Goal: Navigation & Orientation: Find specific page/section

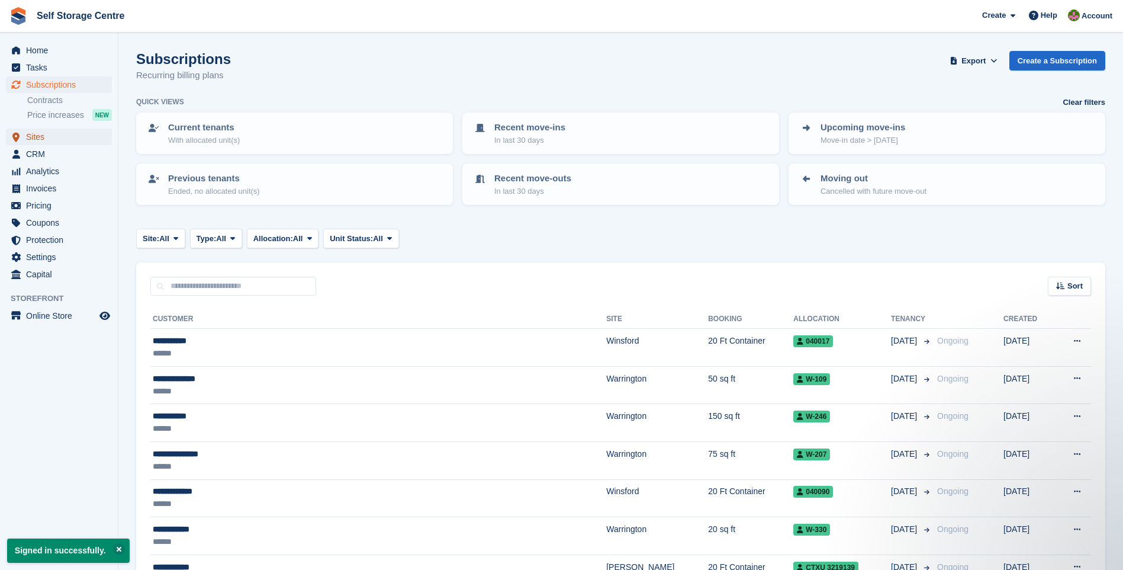
click at [35, 133] on span "Sites" at bounding box center [61, 136] width 71 height 17
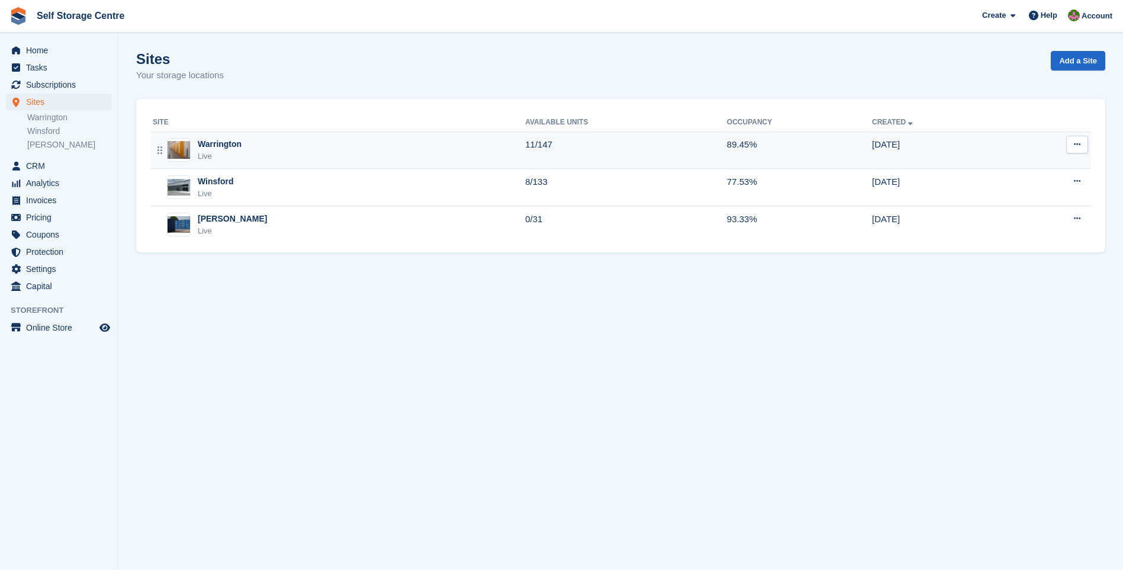
click at [273, 148] on div "Warrington Live" at bounding box center [339, 150] width 372 height 24
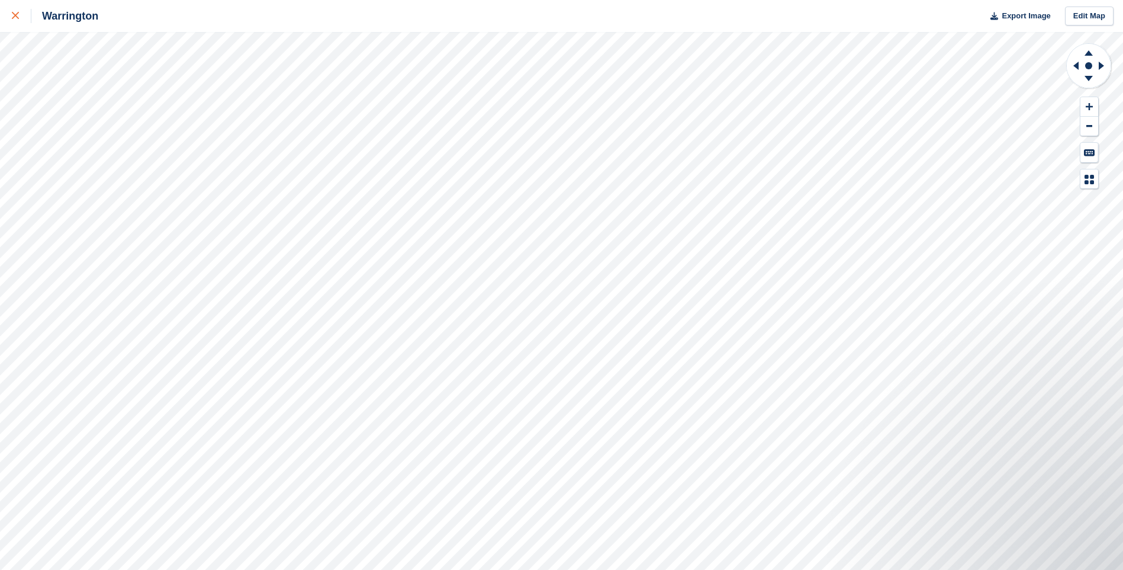
click at [13, 15] on icon at bounding box center [15, 15] width 7 height 7
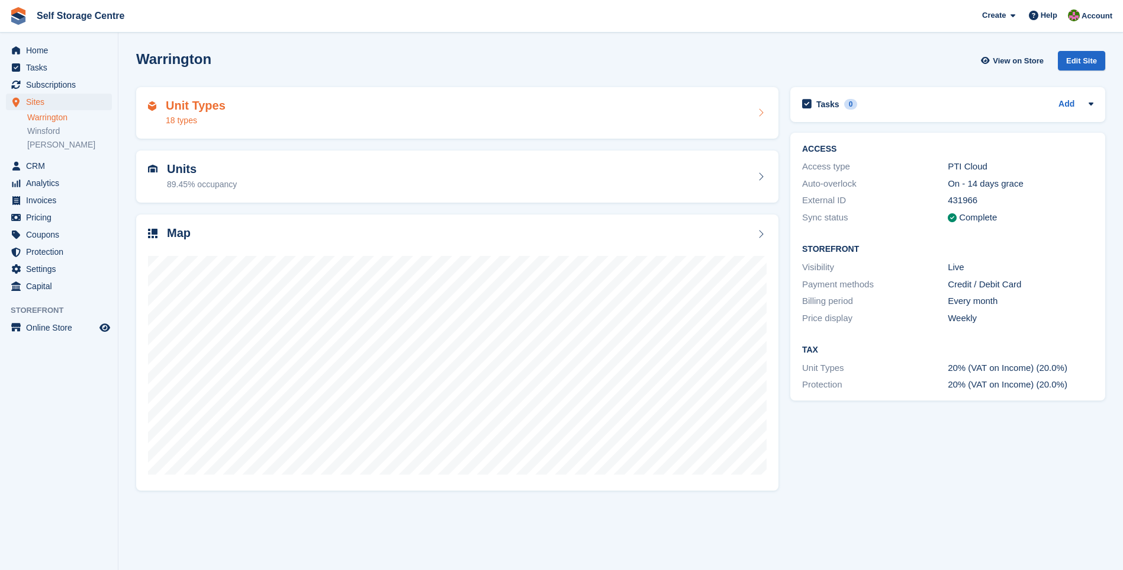
click at [195, 104] on h2 "Unit Types" at bounding box center [196, 106] width 60 height 14
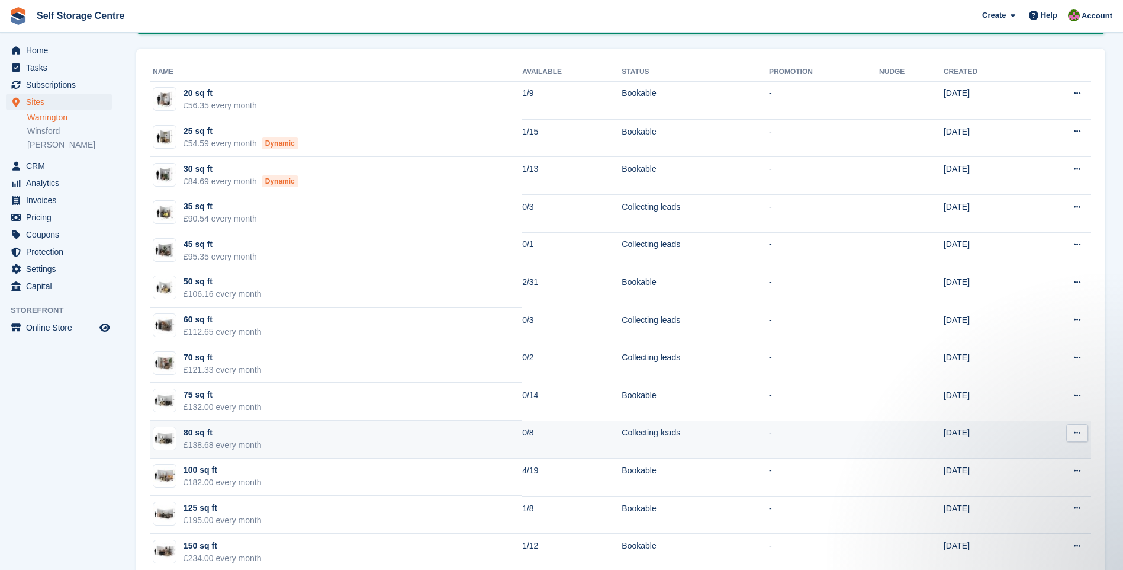
scroll to position [237, 0]
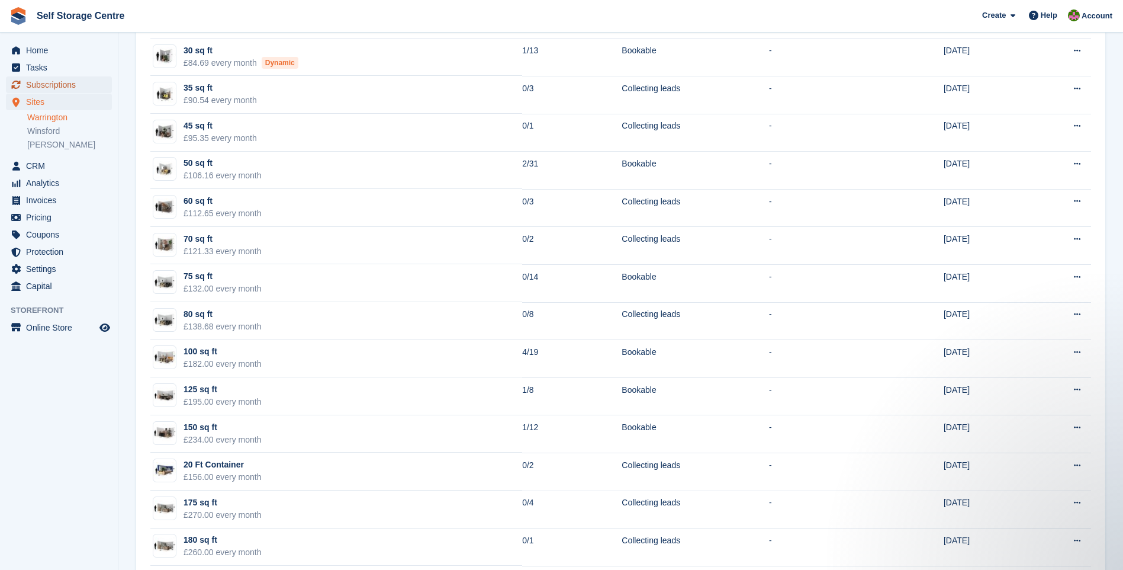
click at [49, 87] on span "Subscriptions" at bounding box center [61, 84] width 71 height 17
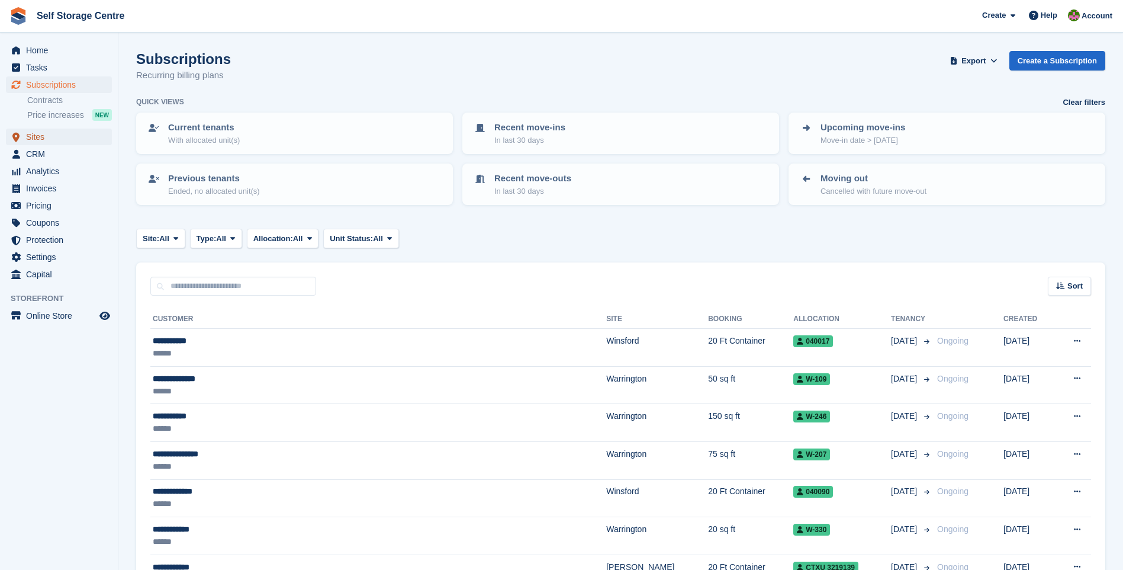
click at [30, 139] on span "Sites" at bounding box center [61, 136] width 71 height 17
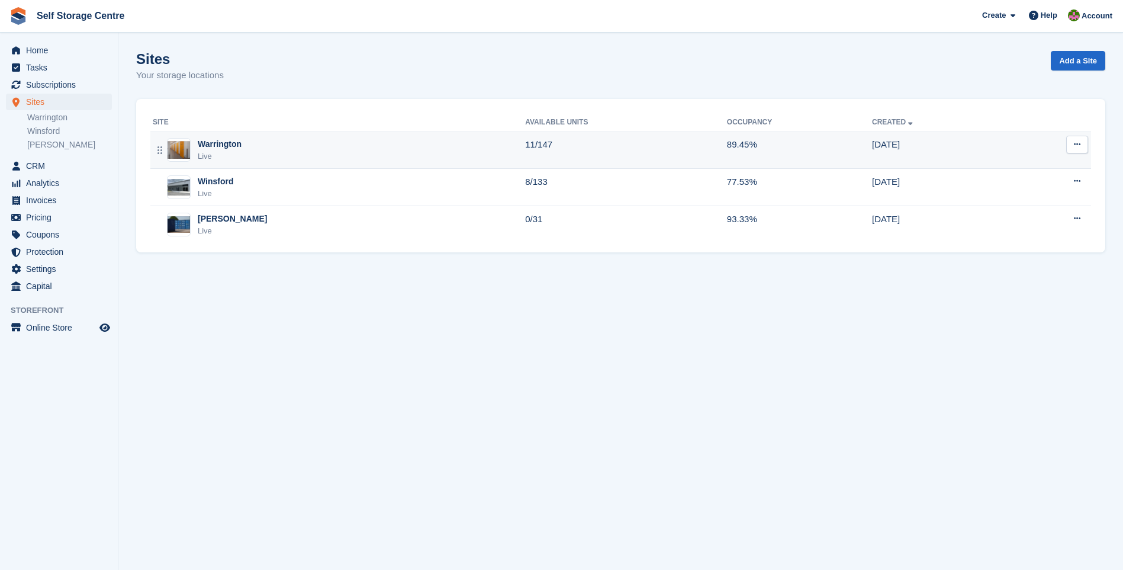
click at [275, 149] on div "Warrington Live" at bounding box center [339, 150] width 372 height 24
